Goal: Transaction & Acquisition: Purchase product/service

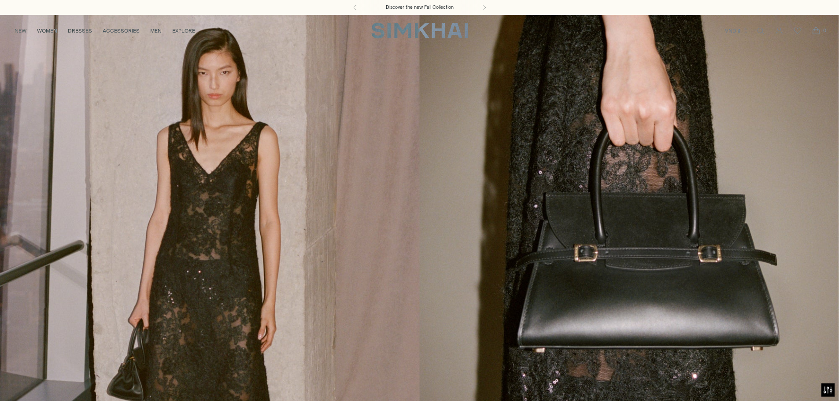
click at [394, 351] on link "/collections/new-arrivals" at bounding box center [419, 255] width 839 height 481
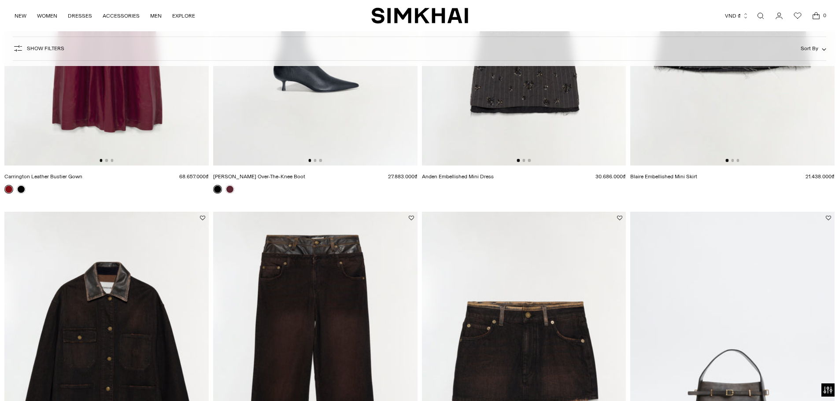
scroll to position [1145, 0]
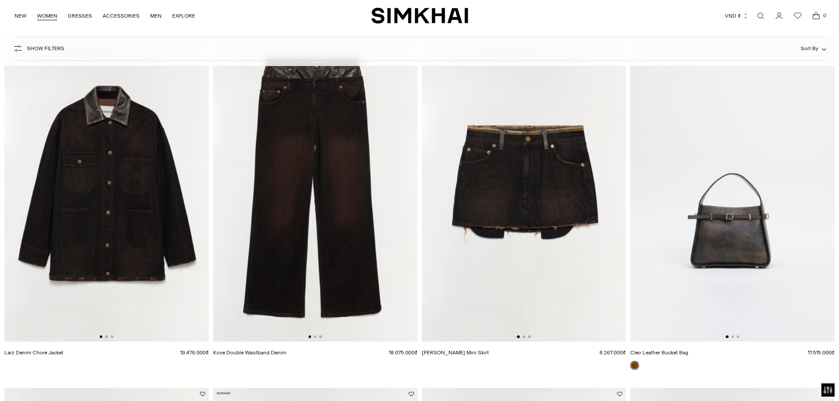
click at [48, 15] on link "WOMEN" at bounding box center [47, 15] width 20 height 19
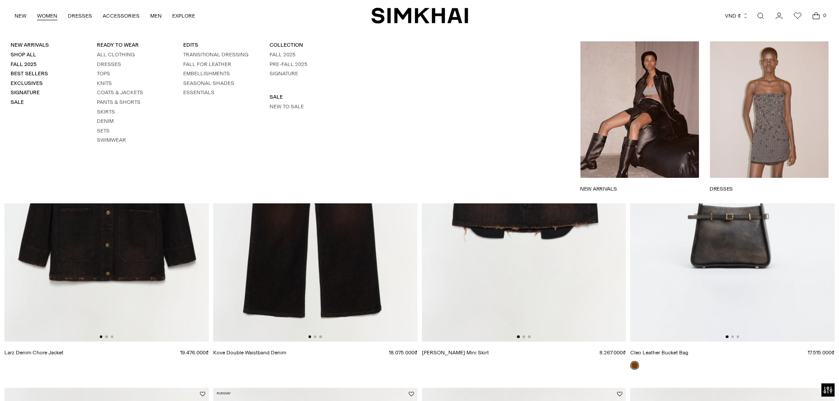
scroll to position [1366, 0]
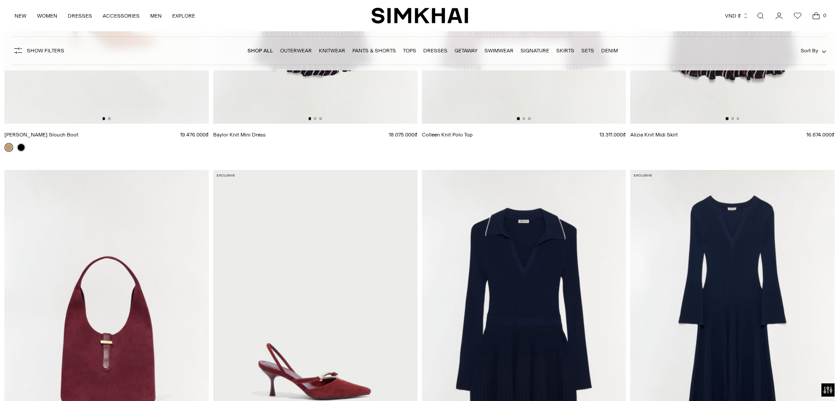
scroll to position [10704, 0]
